Goal: Register for event/course

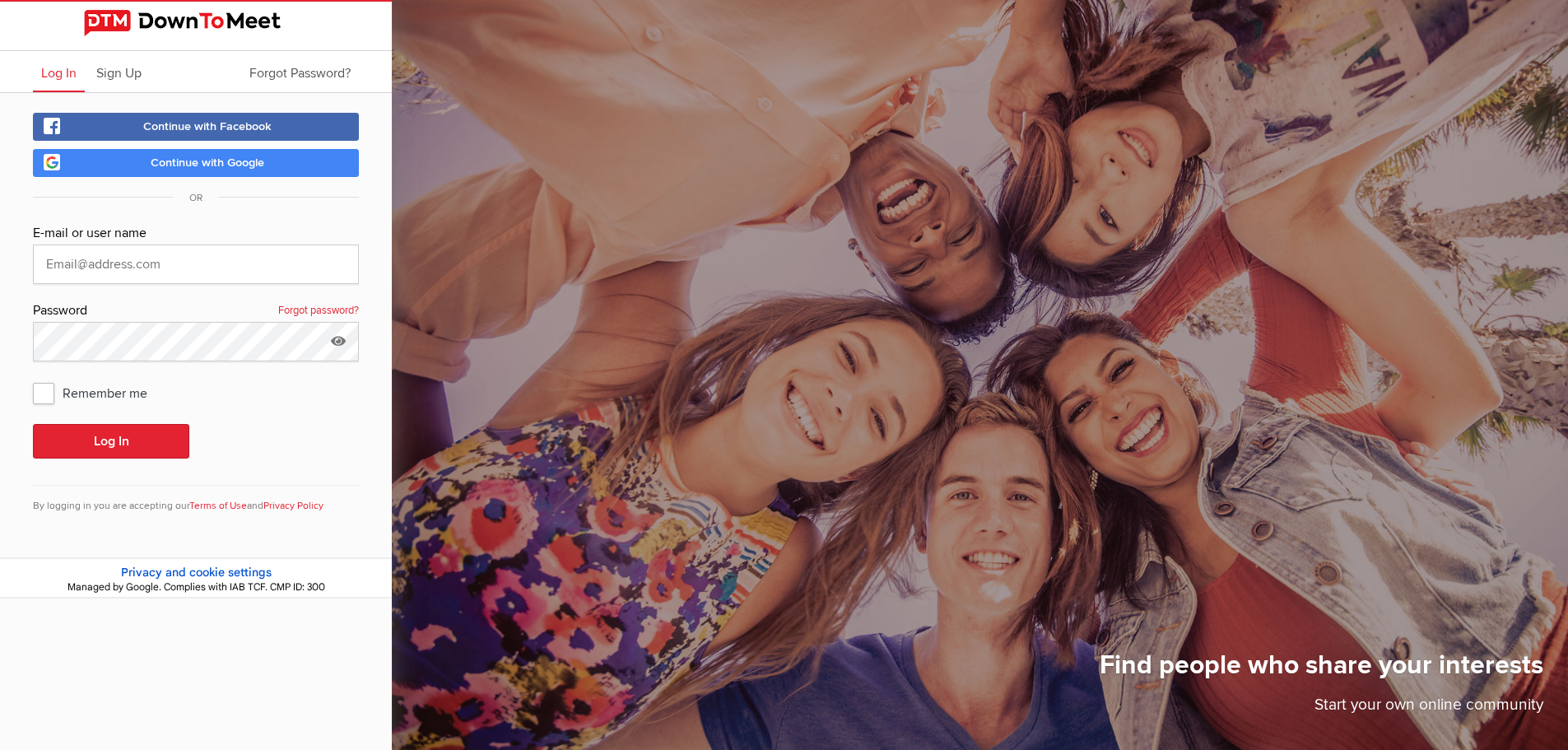
type input "kateh_1988@outlook.com"
click at [183, 164] on span "Continue with Google" at bounding box center [207, 162] width 114 height 14
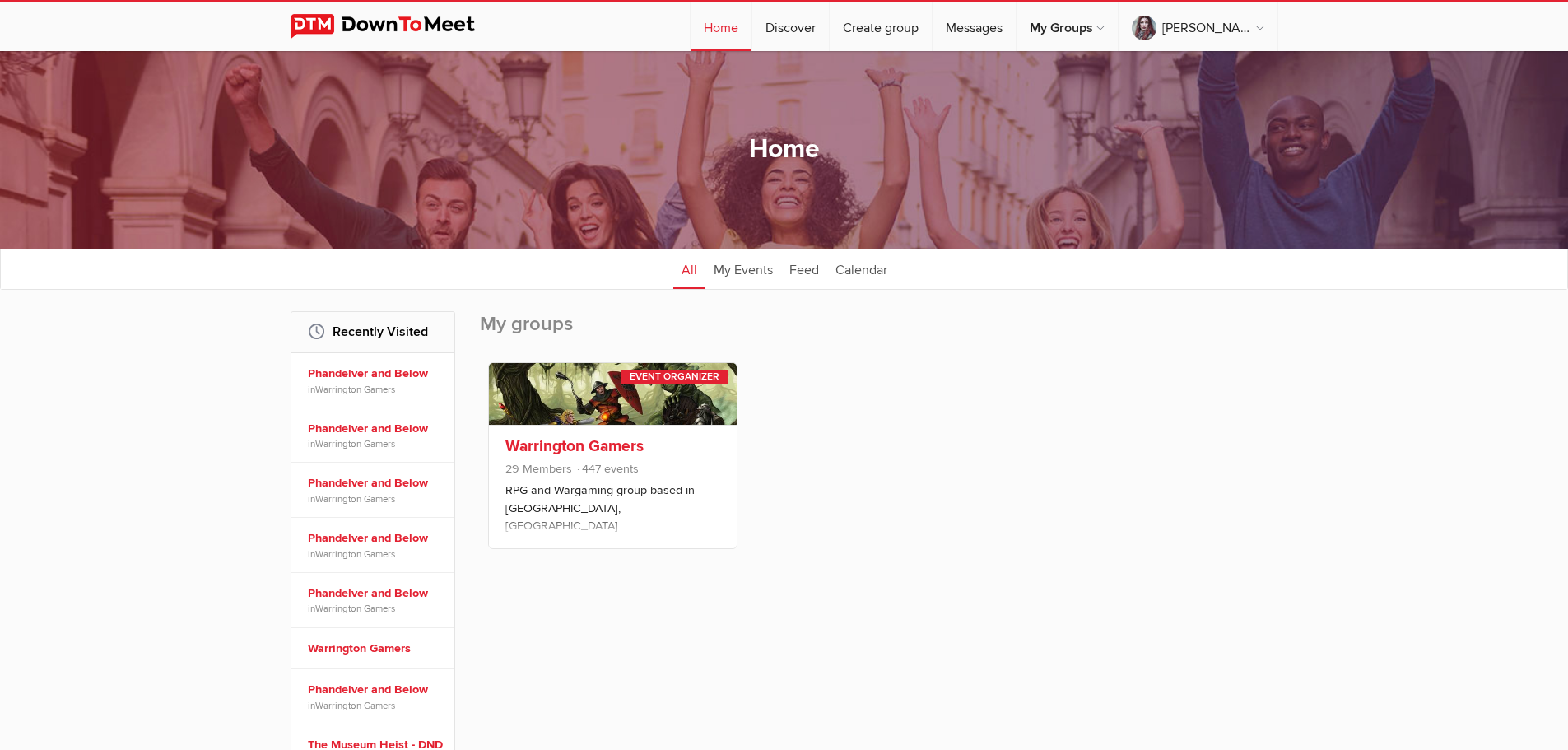
click at [641, 466] on span "29 Members 447 events" at bounding box center [612, 471] width 215 height 22
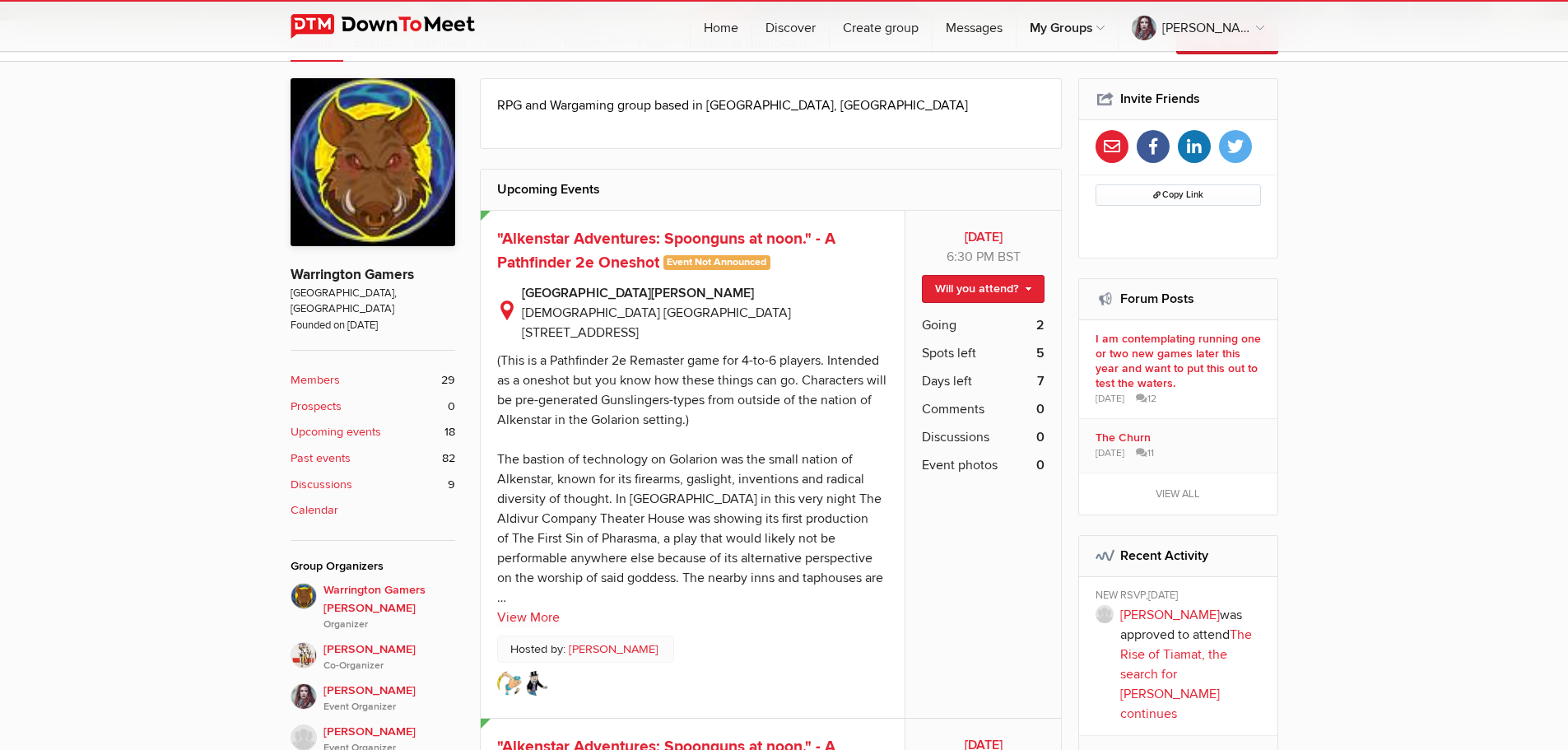
scroll to position [494, 0]
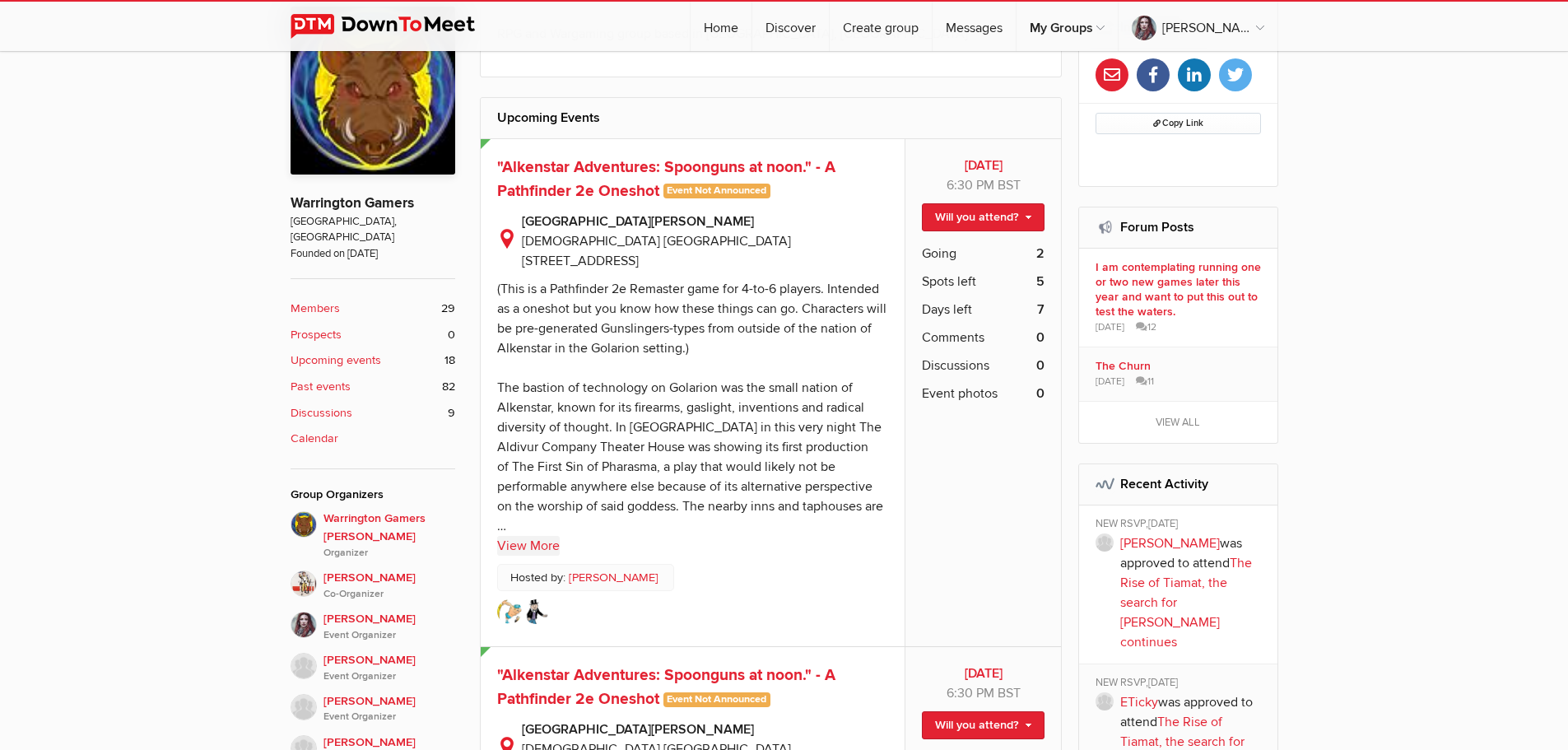
click at [541, 536] on link "View More" at bounding box center [527, 546] width 62 height 20
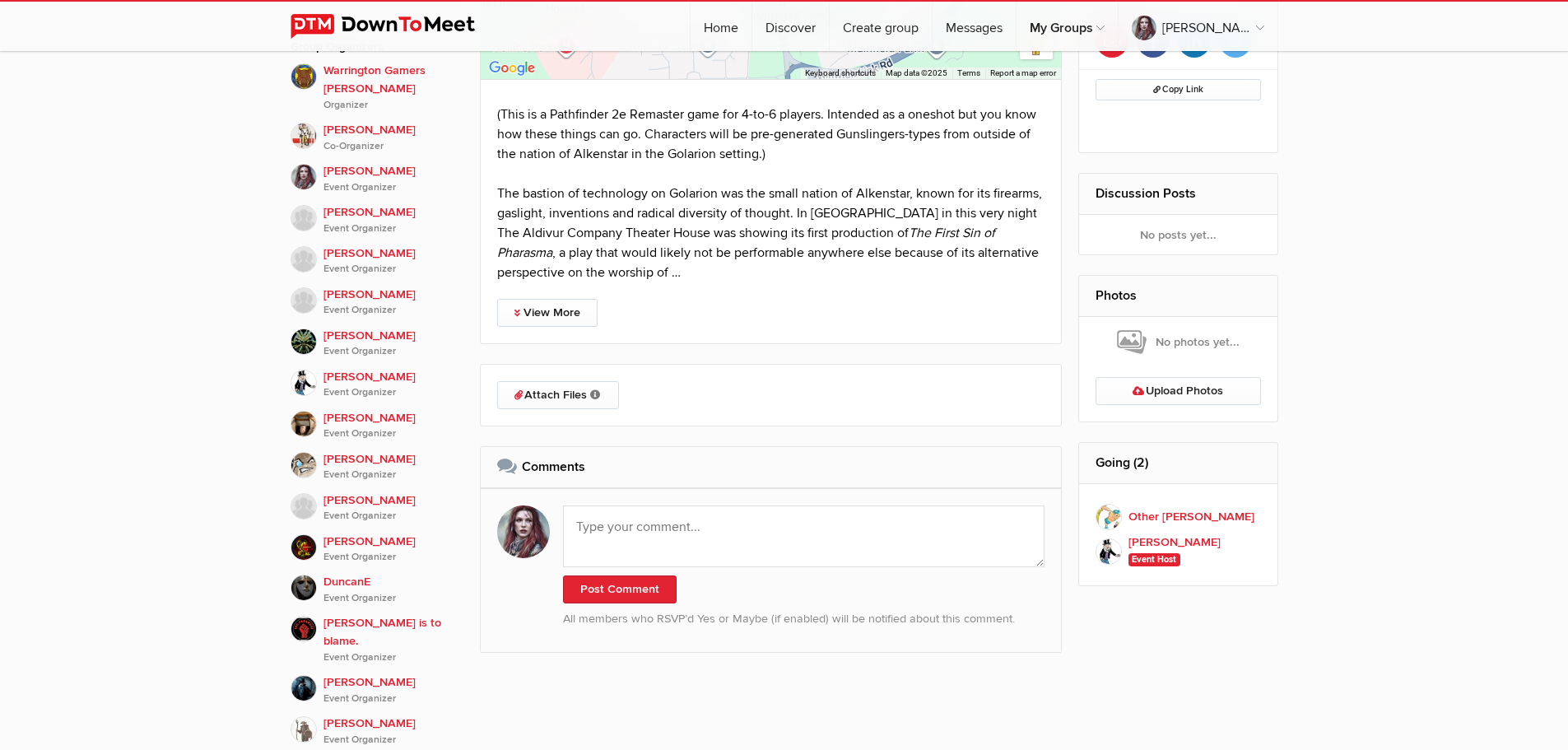
scroll to position [903, 0]
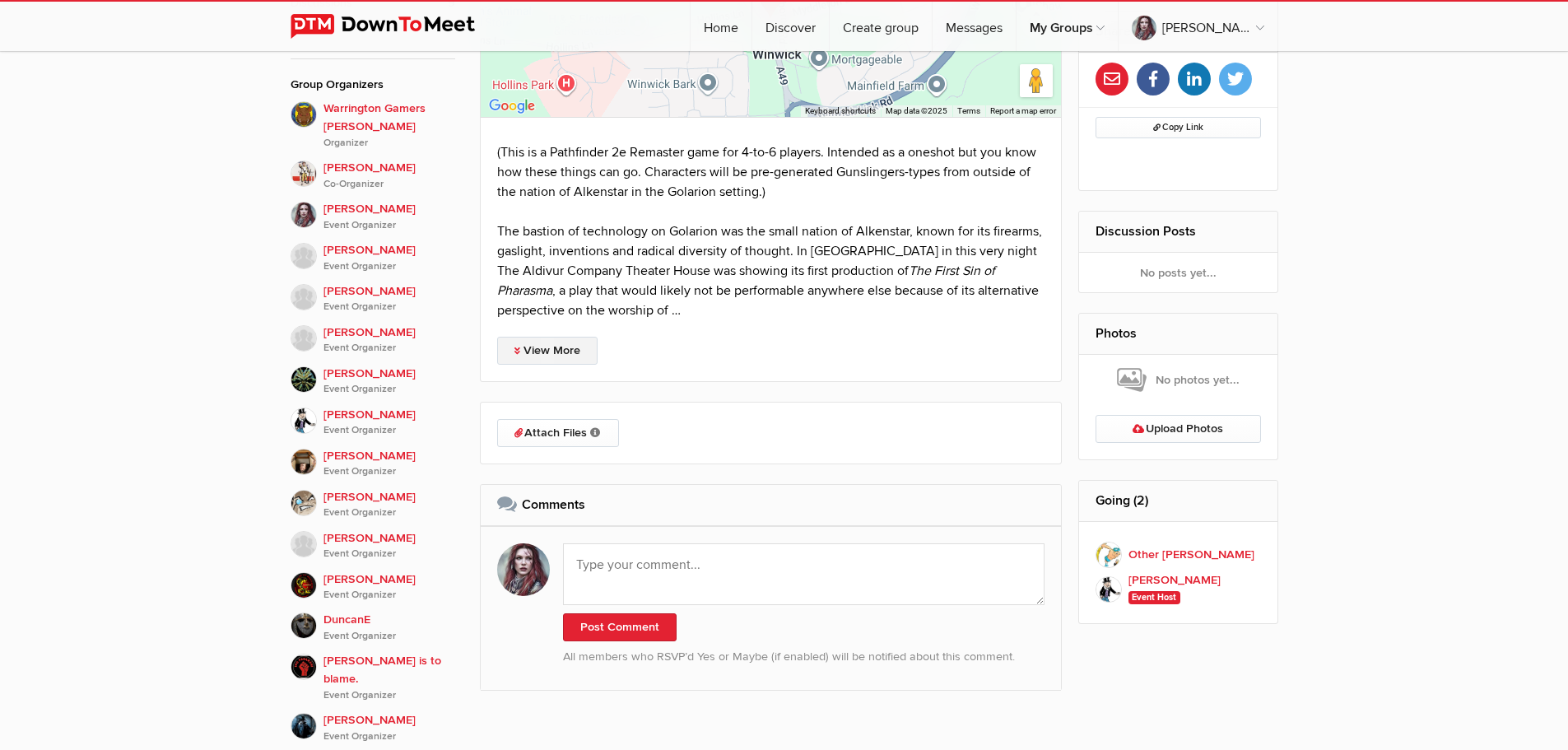
click at [556, 342] on link "View More" at bounding box center [546, 350] width 100 height 28
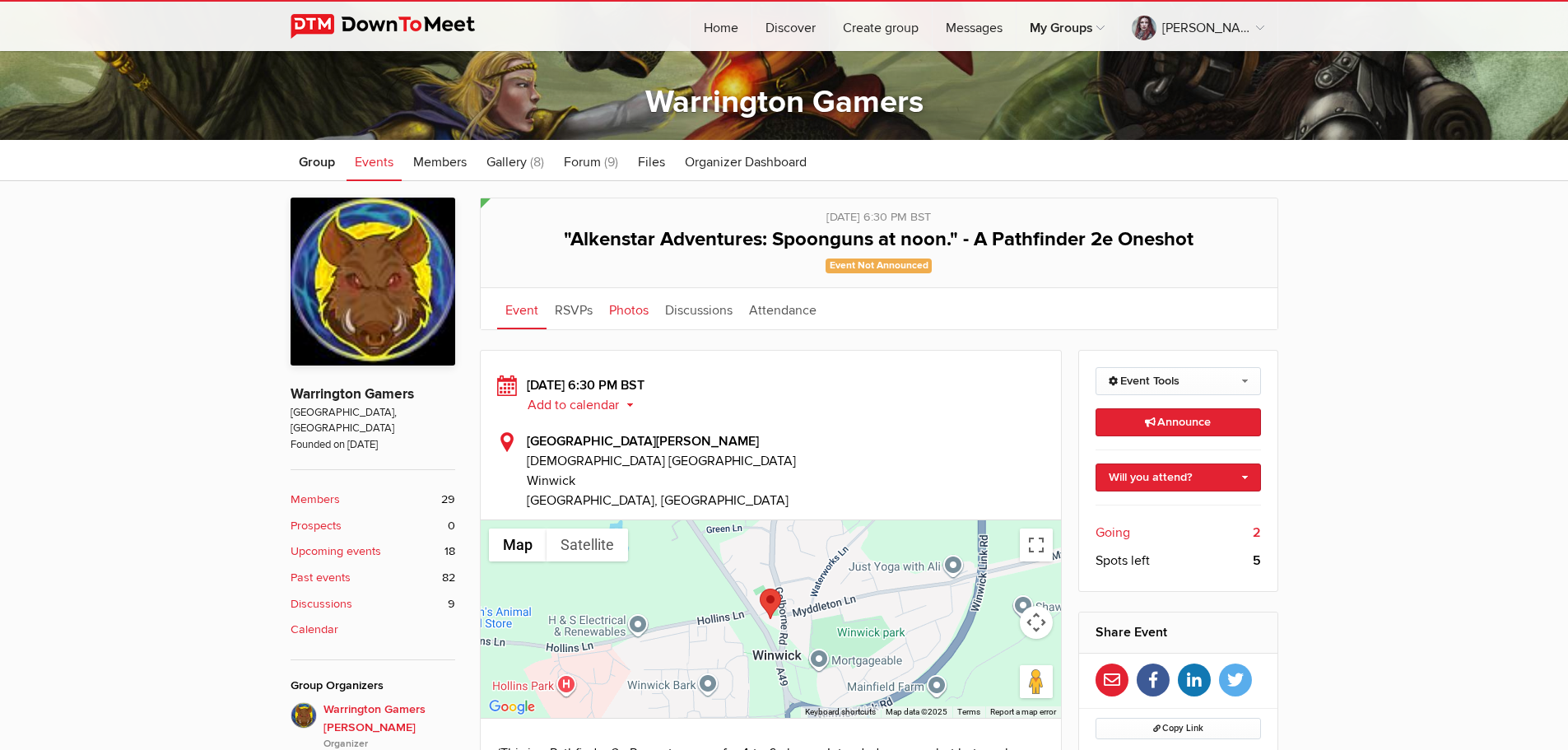
scroll to position [245, 0]
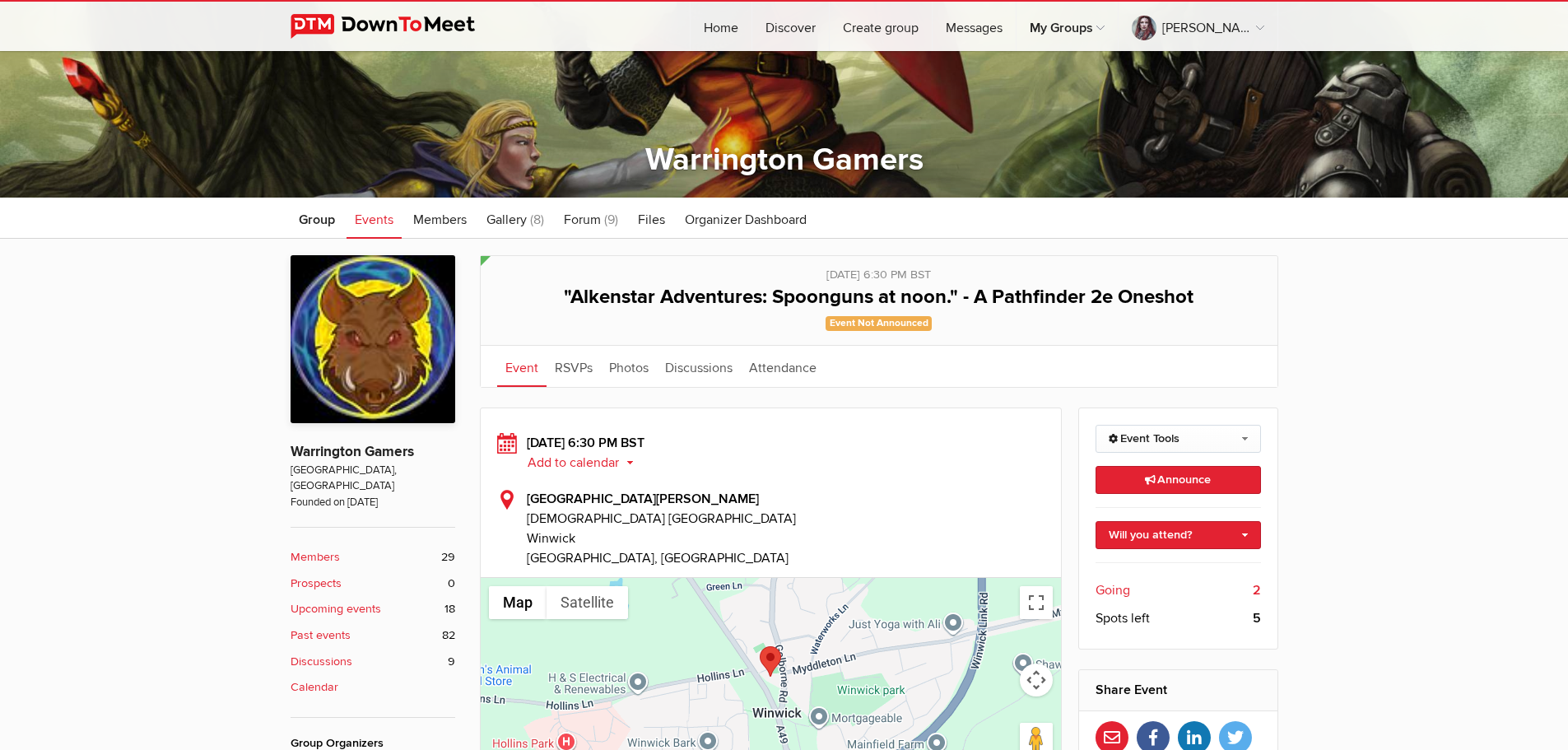
drag, startPoint x: 391, startPoint y: 219, endPoint x: 452, endPoint y: 262, distance: 74.6
click at [391, 219] on span "Events" at bounding box center [374, 220] width 39 height 17
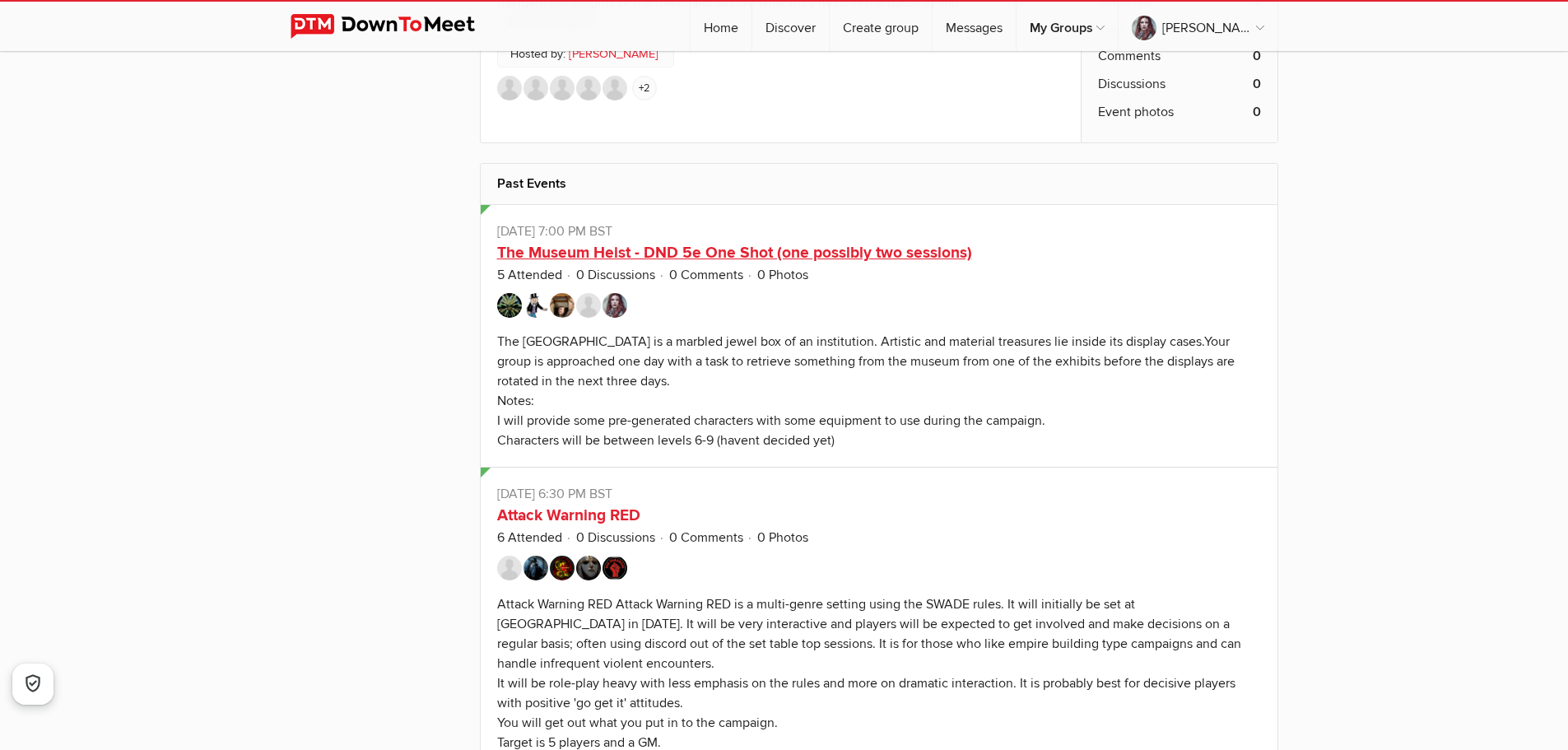
scroll to position [6090, 0]
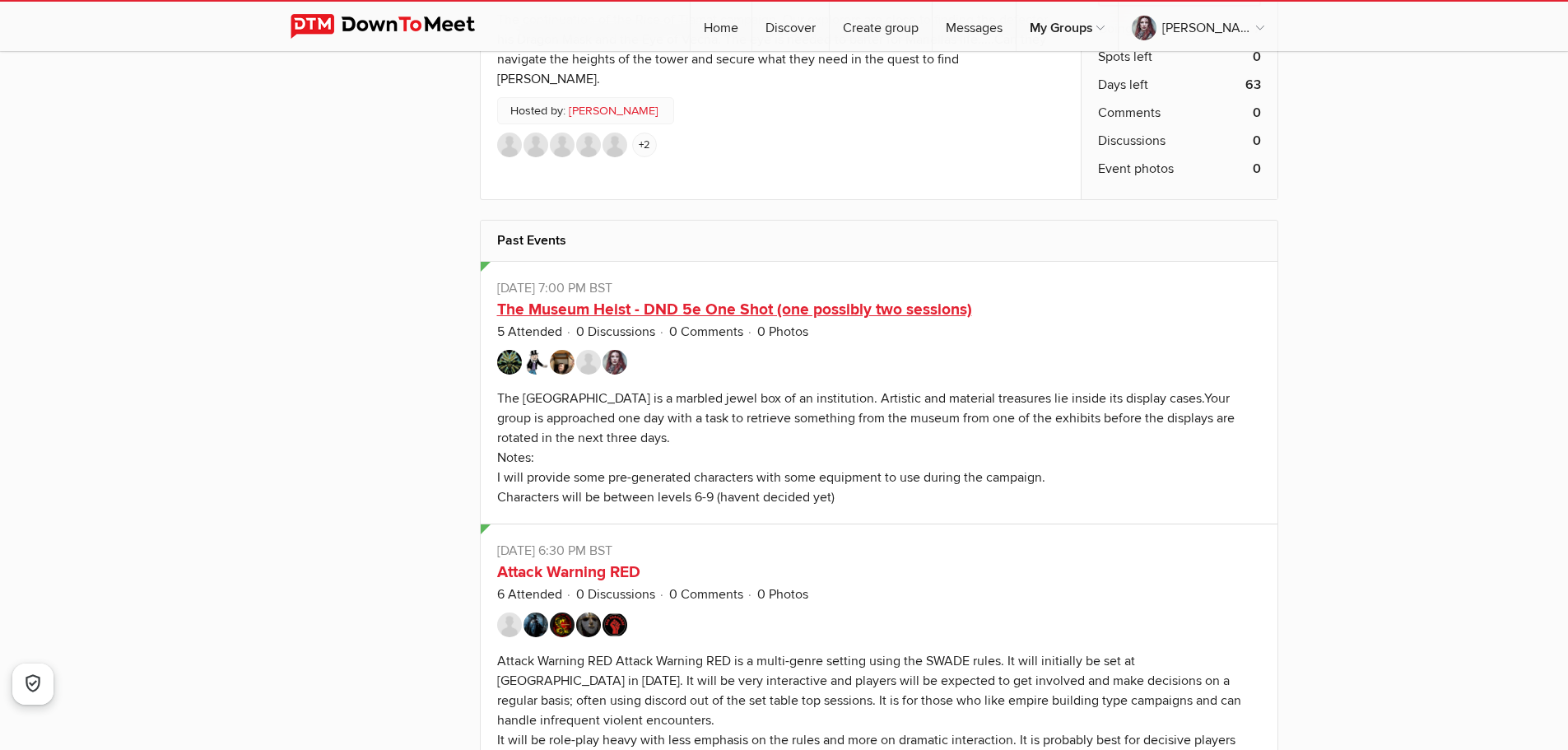
click at [756, 300] on link "The Museum Heist - DND 5e One Shot (one possibly two sessions)" at bounding box center [734, 310] width 475 height 20
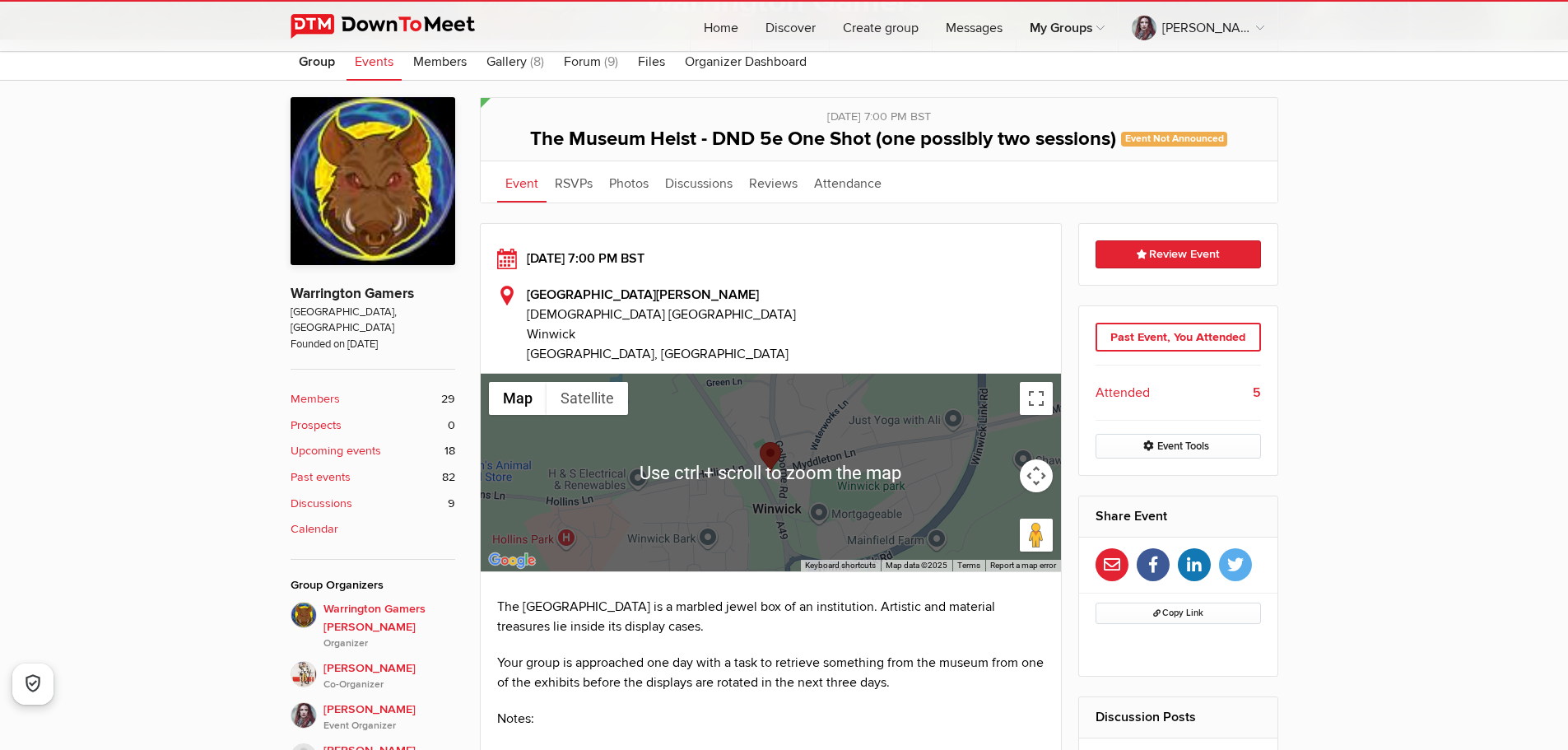
scroll to position [247, 0]
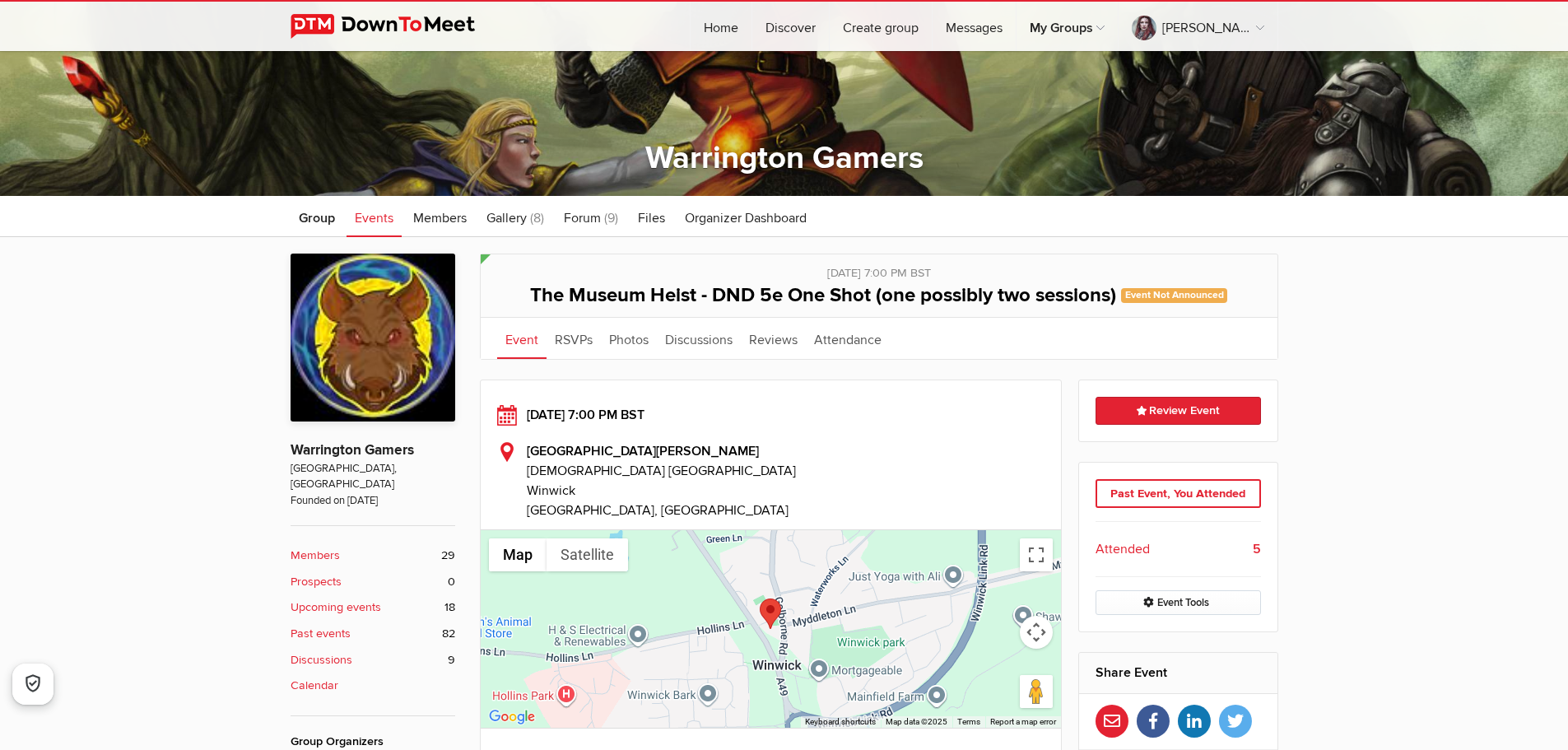
click at [378, 216] on span "Events" at bounding box center [374, 218] width 39 height 17
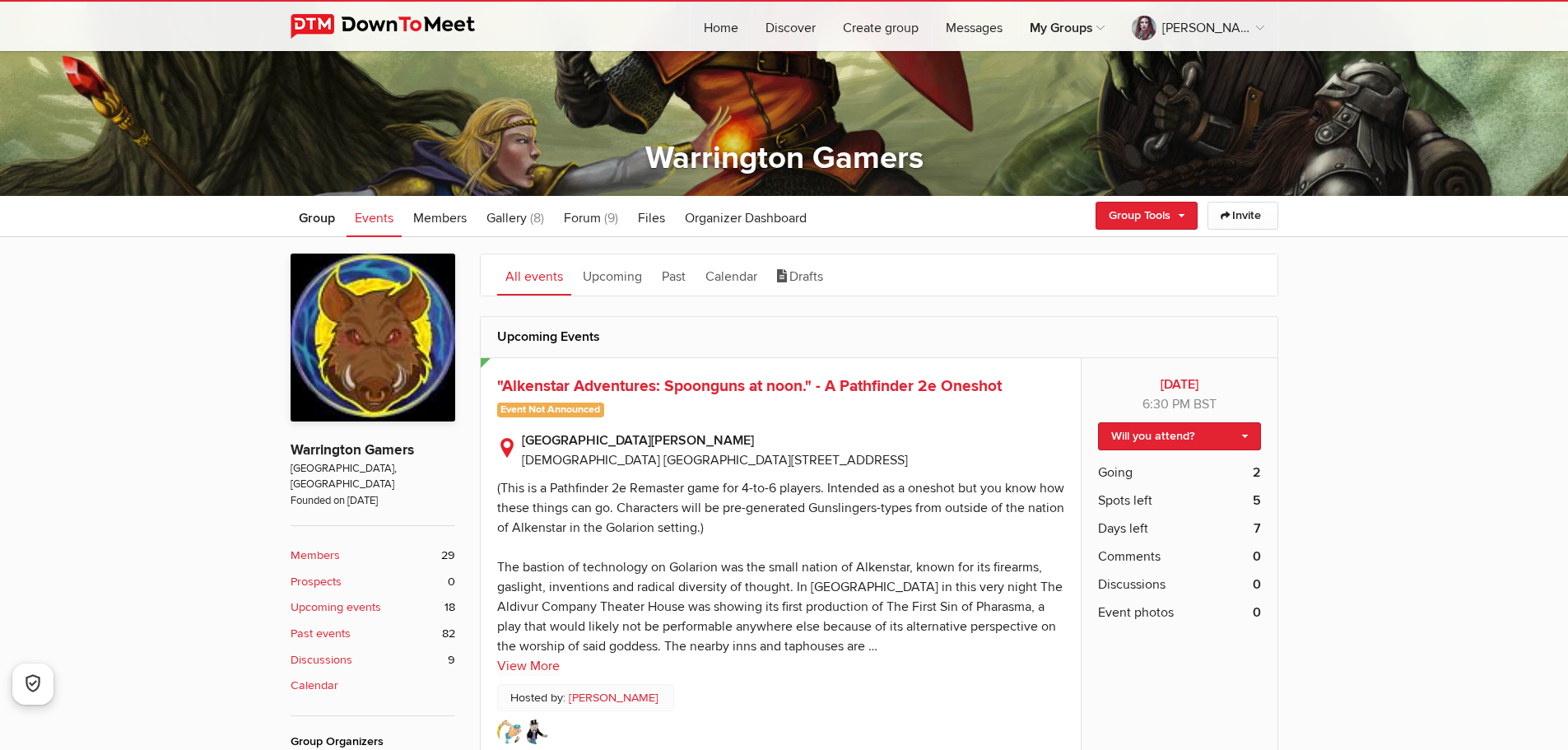
scroll to position [329, 0]
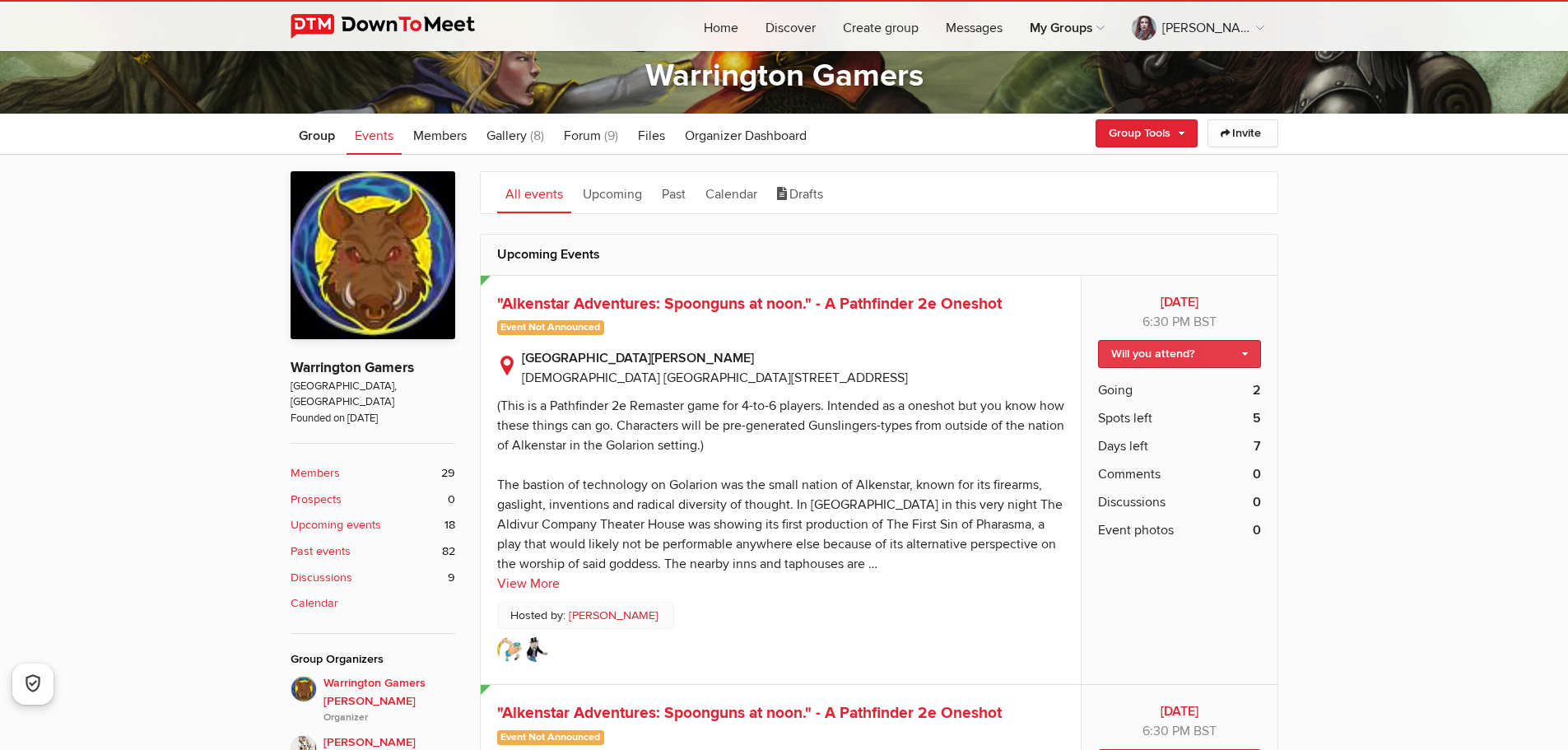
click at [1154, 355] on link "Will you attend?" at bounding box center [1179, 354] width 162 height 28
click at [1152, 388] on link "I'm going" at bounding box center [1179, 389] width 160 height 25
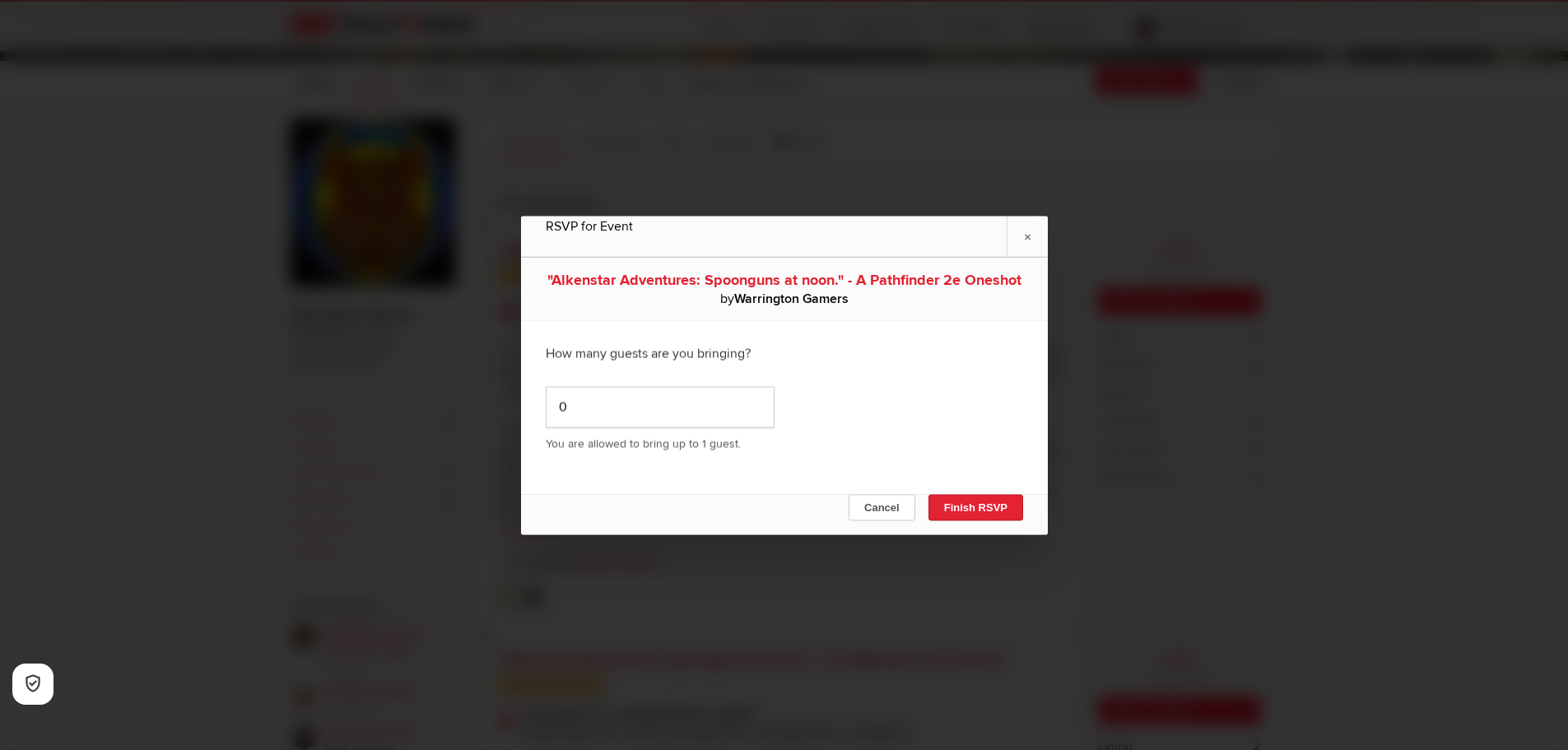
scroll to position [412, 0]
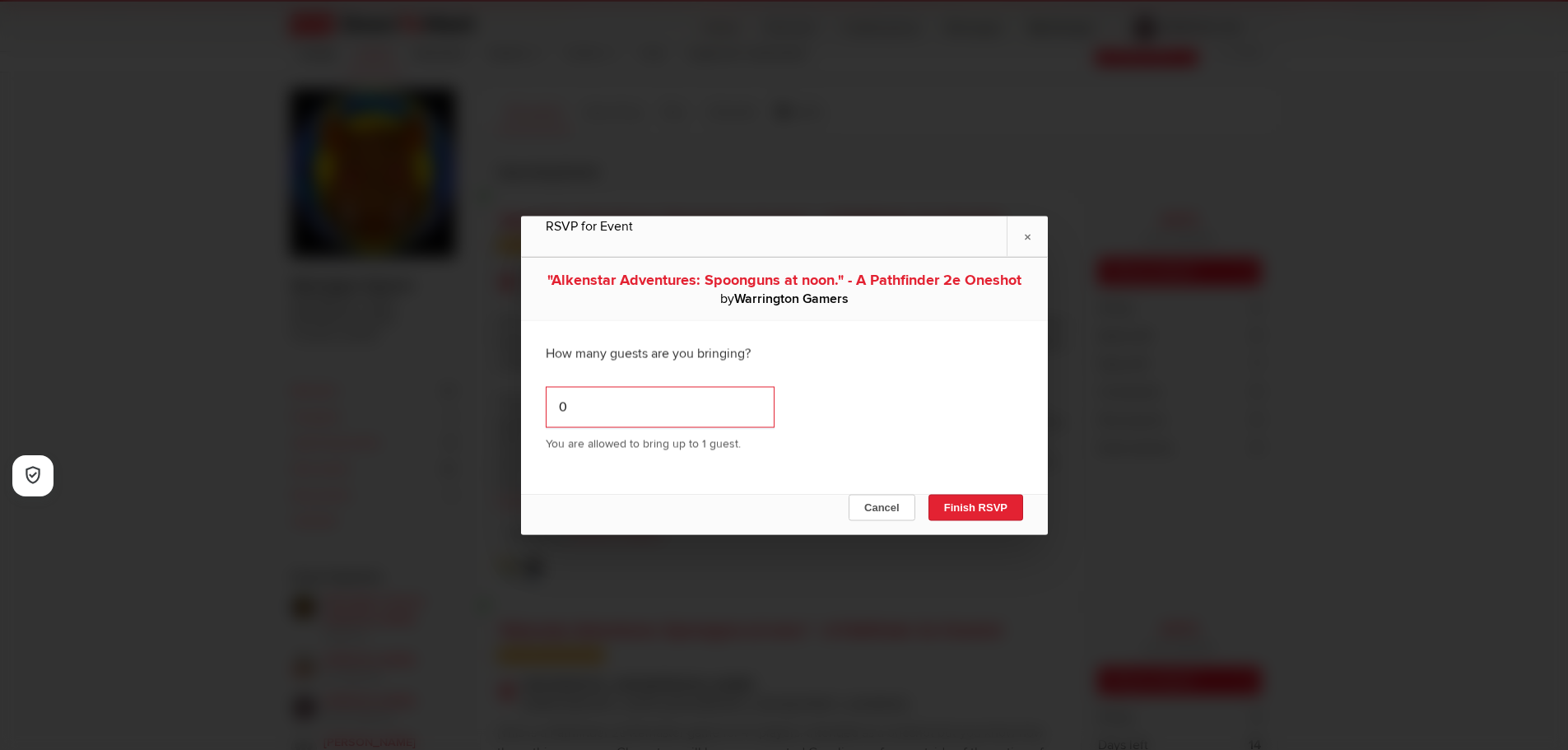
click at [696, 427] on input "0" at bounding box center [660, 407] width 229 height 42
click at [967, 515] on button "Finish RSVP" at bounding box center [975, 507] width 95 height 27
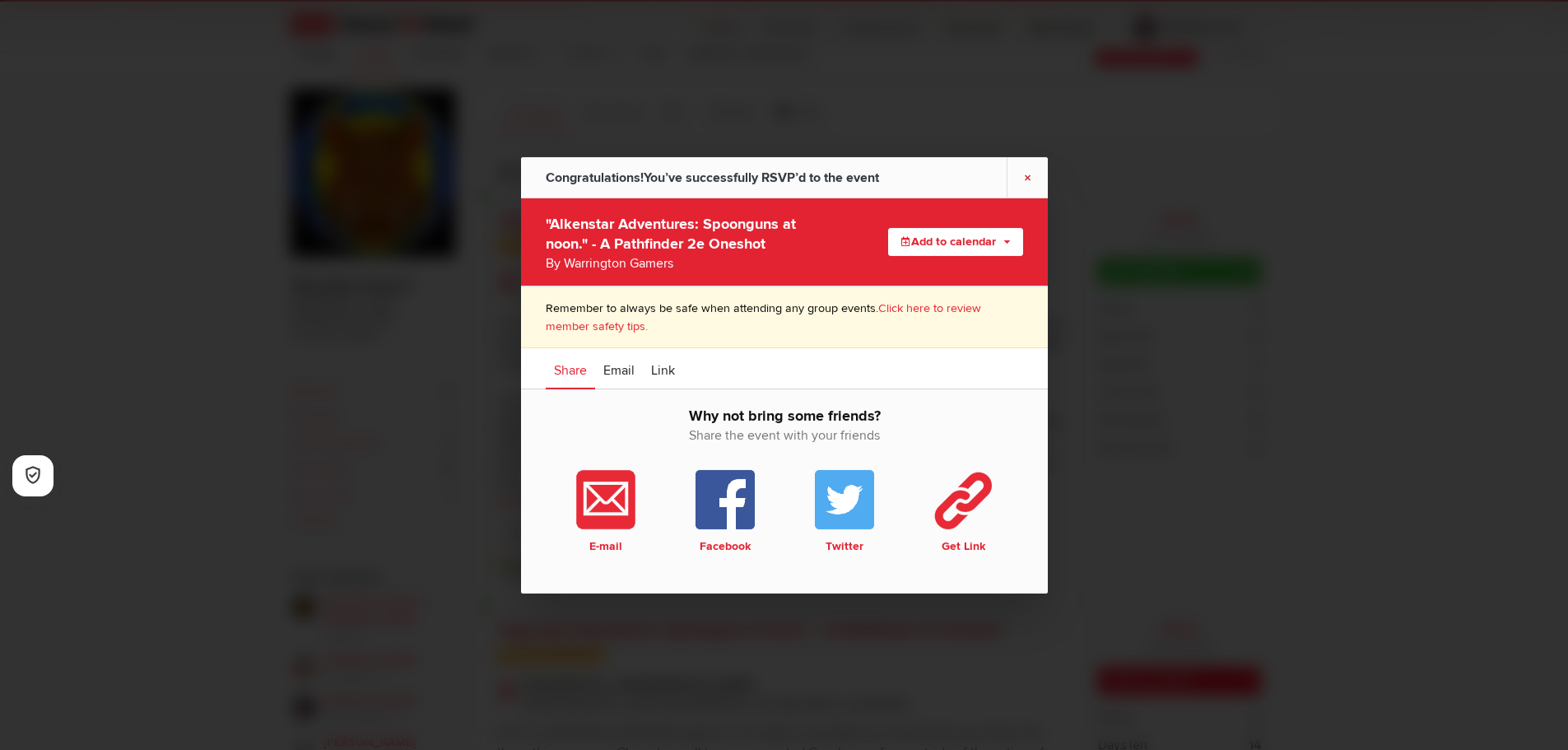
click at [1016, 181] on link "×" at bounding box center [1027, 176] width 42 height 41
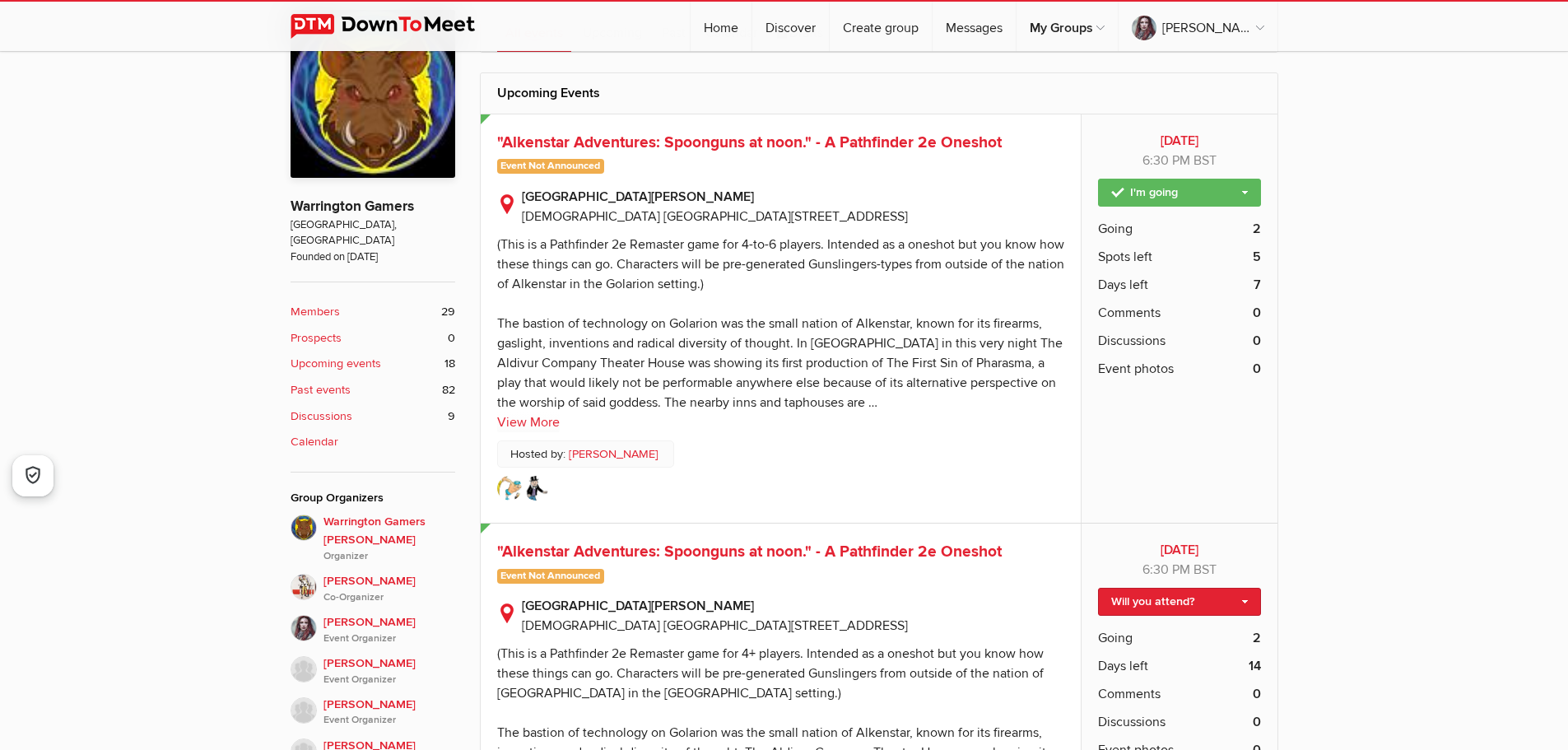
scroll to position [741, 0]
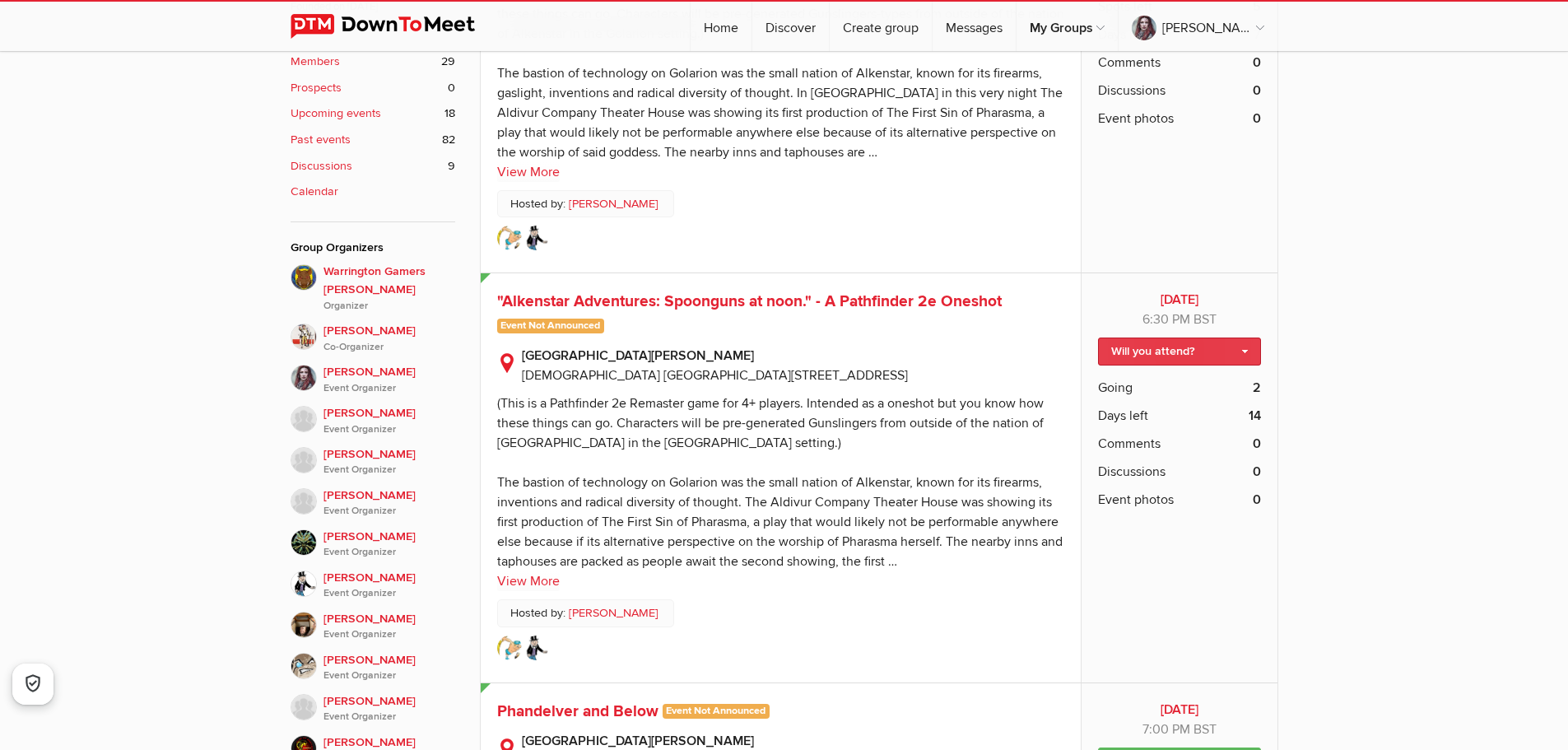
click at [1148, 355] on link "Will you attend?" at bounding box center [1179, 351] width 162 height 28
click at [1139, 384] on link "I'm going" at bounding box center [1179, 387] width 160 height 25
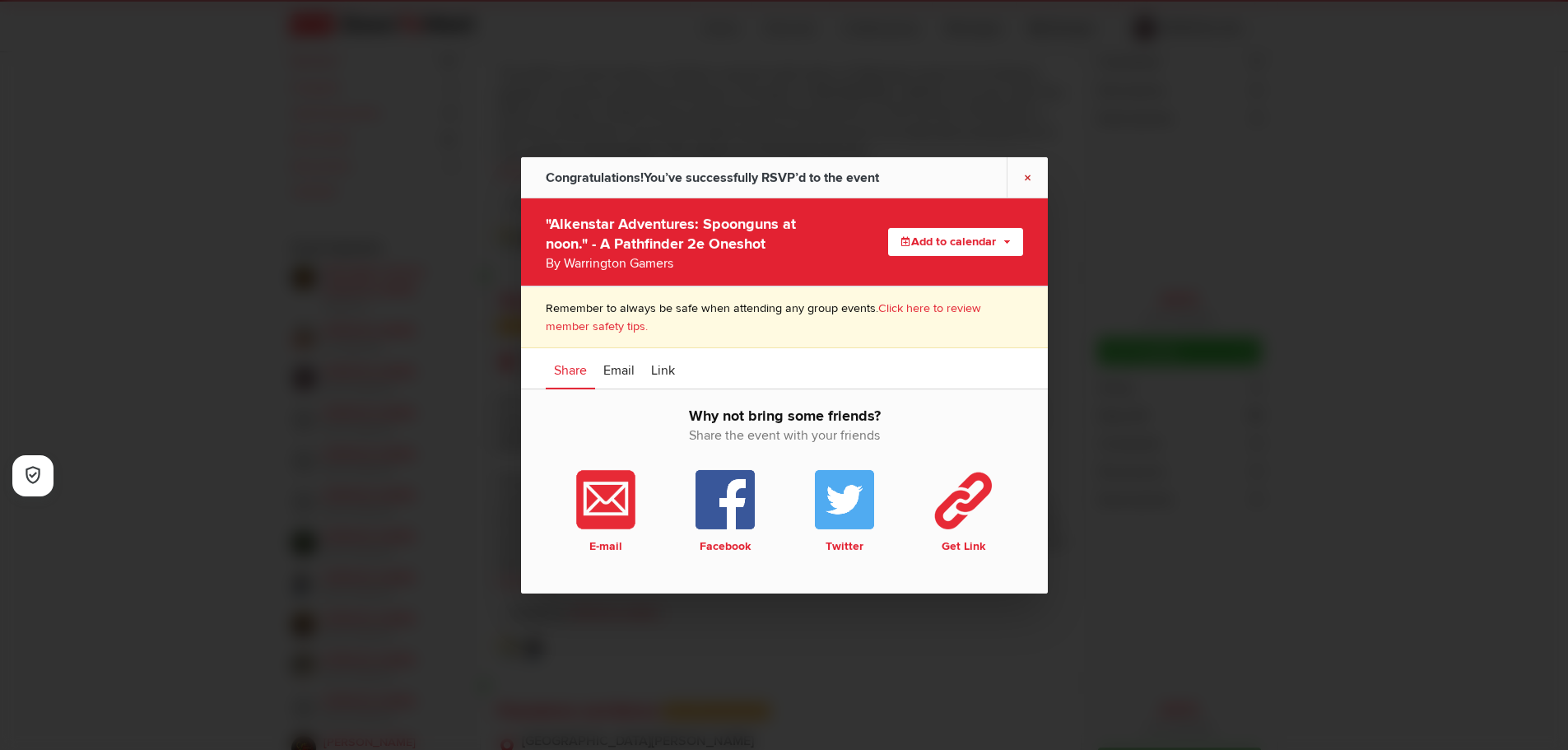
click at [1028, 170] on link "×" at bounding box center [1027, 176] width 42 height 41
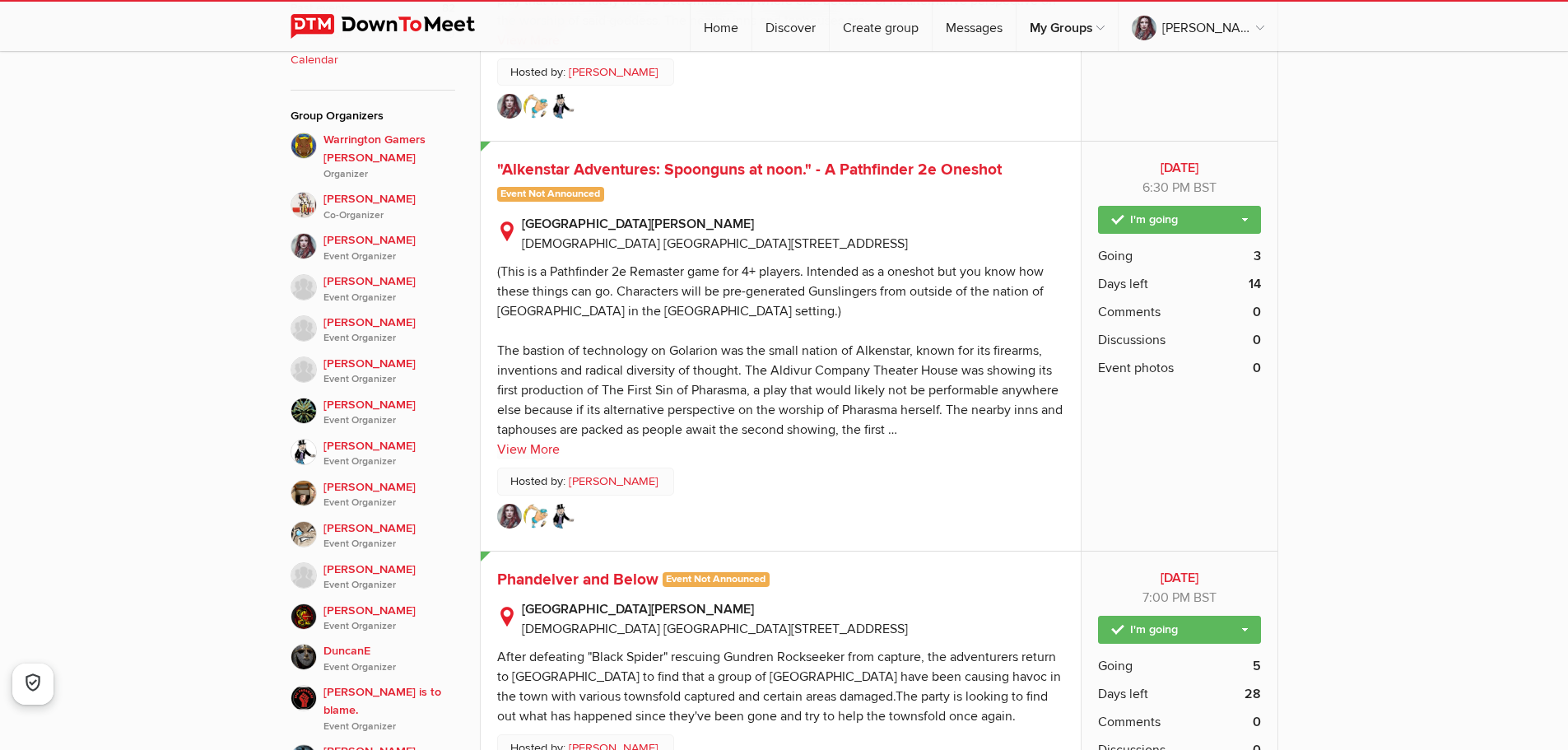
scroll to position [823, 0]
